Goal: Transaction & Acquisition: Purchase product/service

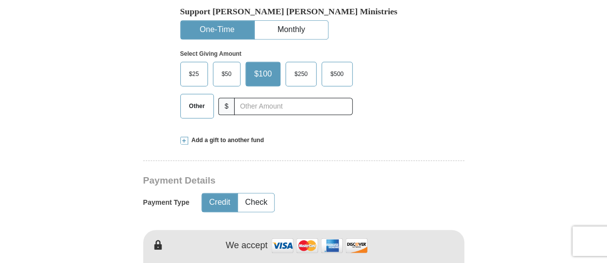
scroll to position [360, 0]
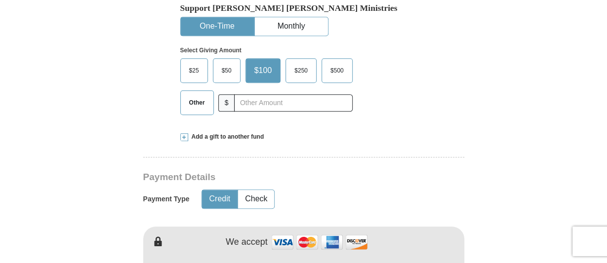
click at [186, 133] on span at bounding box center [184, 137] width 8 height 8
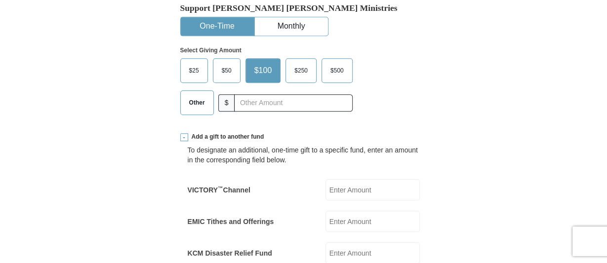
click at [184, 133] on span at bounding box center [184, 137] width 8 height 8
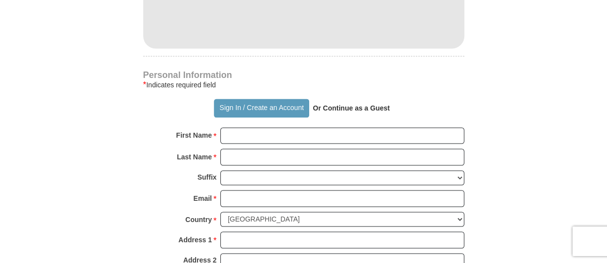
scroll to position [668, 0]
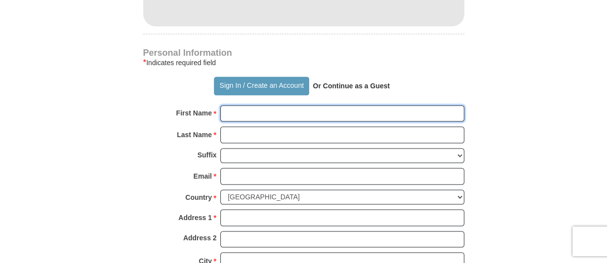
click at [241, 105] on input "First Name *" at bounding box center [342, 113] width 244 height 17
type input "[PERSON_NAME]"
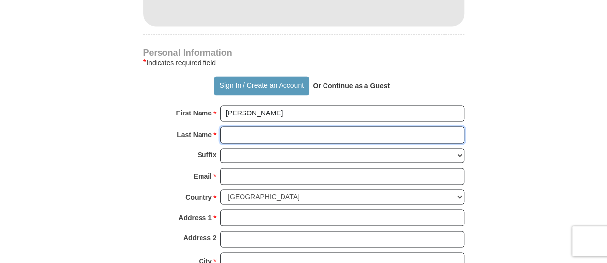
click at [236, 127] on input "Last Name *" at bounding box center [342, 135] width 244 height 17
type input "Friend"
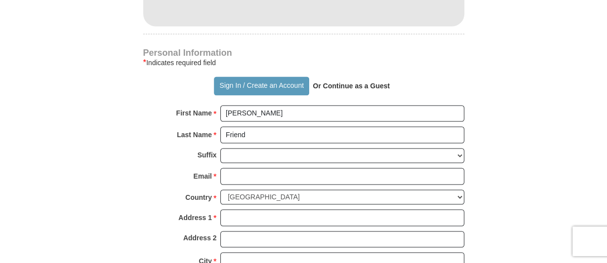
click at [335, 82] on strong "Or Continue as a Guest" at bounding box center [351, 86] width 77 height 8
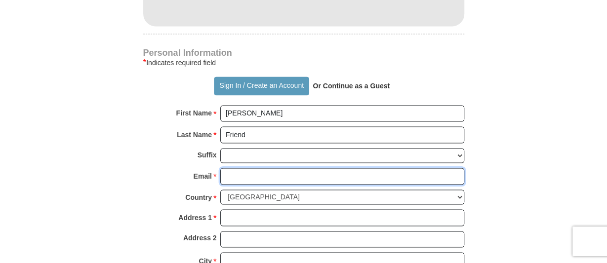
click at [247, 168] on input "Email *" at bounding box center [342, 176] width 244 height 17
type input "[EMAIL_ADDRESS][DOMAIN_NAME]"
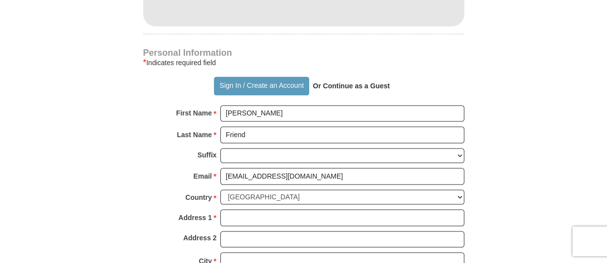
click at [220, 190] on div "Country *" at bounding box center [202, 200] width 35 height 20
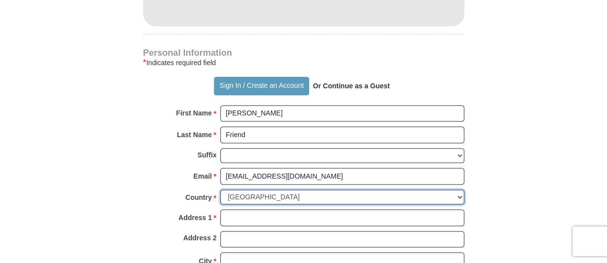
click at [220, 190] on select "[GEOGRAPHIC_DATA] [GEOGRAPHIC_DATA] [GEOGRAPHIC_DATA] [GEOGRAPHIC_DATA] [GEOGRA…" at bounding box center [342, 197] width 244 height 15
click option "[GEOGRAPHIC_DATA]" at bounding box center [0, 0] width 0 height 0
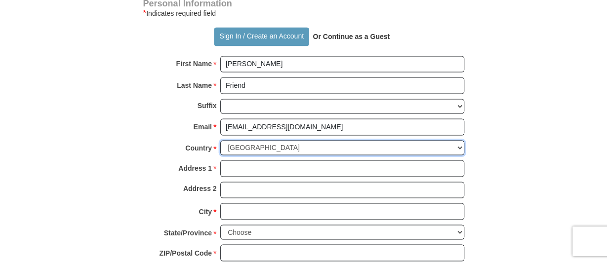
scroll to position [719, 0]
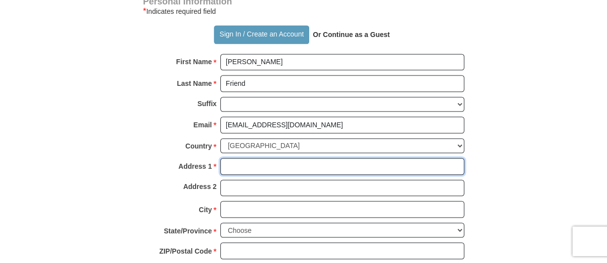
click at [239, 158] on input "Address 1 *" at bounding box center [342, 166] width 244 height 17
type input "[STREET_ADDRESS]"
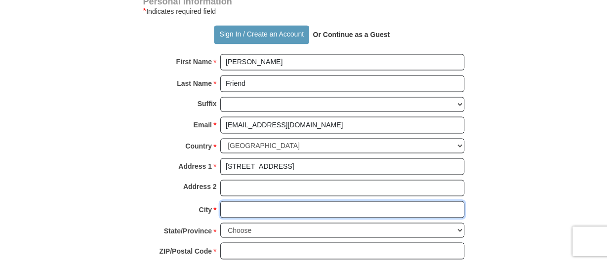
click at [234, 201] on input "City *" at bounding box center [342, 209] width 244 height 17
type input "[PERSON_NAME]"
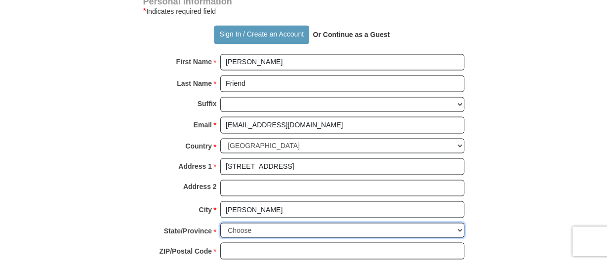
click at [220, 223] on select "Choose [US_STATE] [US_STATE] [US_STATE] [US_STATE] [US_STATE] Armed Forces Amer…" at bounding box center [342, 230] width 244 height 15
select select "OR"
click option "[US_STATE]" at bounding box center [0, 0] width 0 height 0
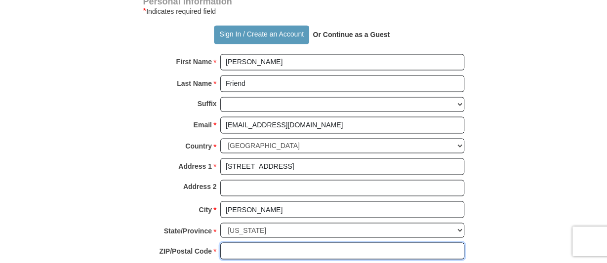
click at [235, 243] on input "ZIP/Postal Code *" at bounding box center [342, 251] width 244 height 17
type input "97113"
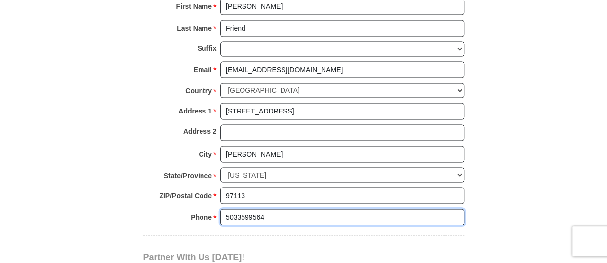
scroll to position [822, 0]
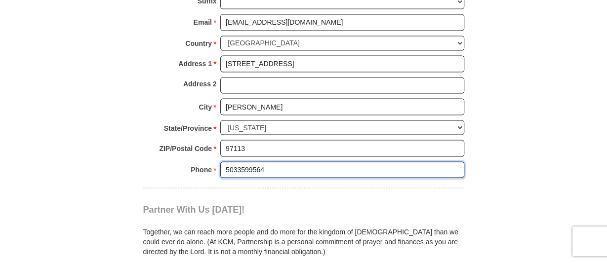
type input "5033599564"
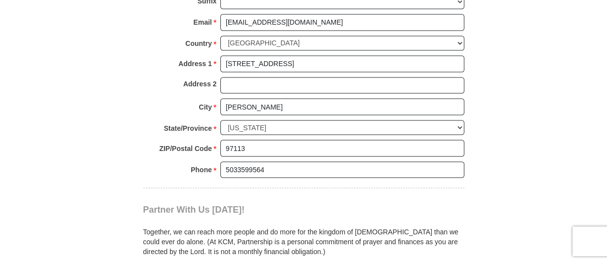
checkbox input "false"
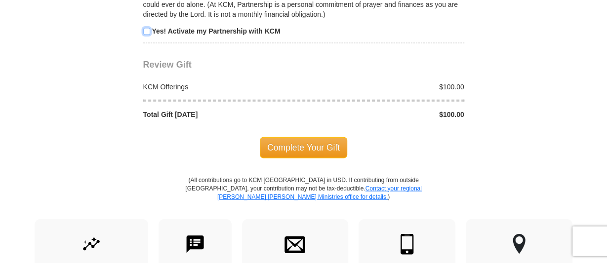
scroll to position [1079, 0]
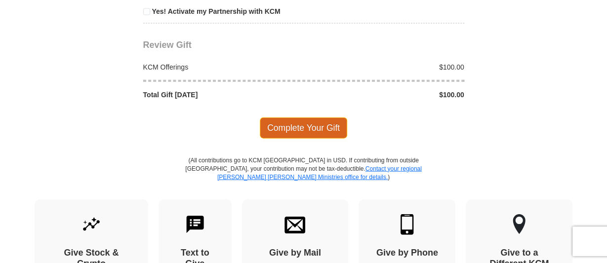
click at [288, 118] on span "Complete Your Gift" at bounding box center [303, 128] width 87 height 21
